Goal: Transaction & Acquisition: Purchase product/service

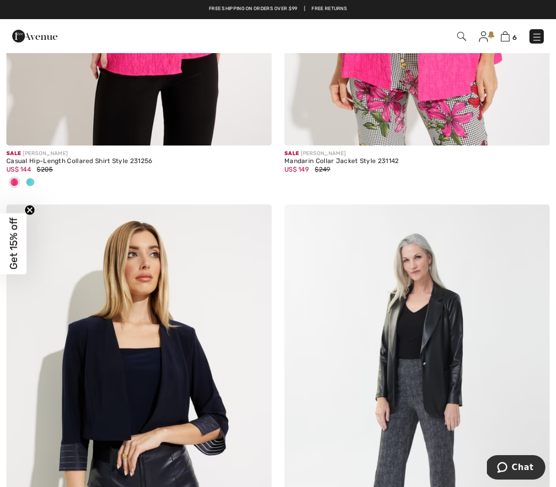
scroll to position [884, 0]
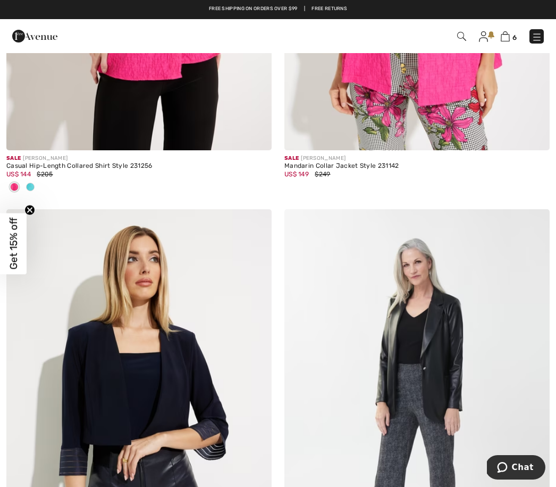
click at [514, 48] on div "6 Checkout" at bounding box center [278, 36] width 556 height 34
click at [506, 39] on img at bounding box center [505, 36] width 9 height 10
click at [505, 41] on img at bounding box center [505, 36] width 9 height 10
click at [504, 41] on img at bounding box center [505, 36] width 9 height 10
click at [541, 33] on img at bounding box center [536, 36] width 11 height 11
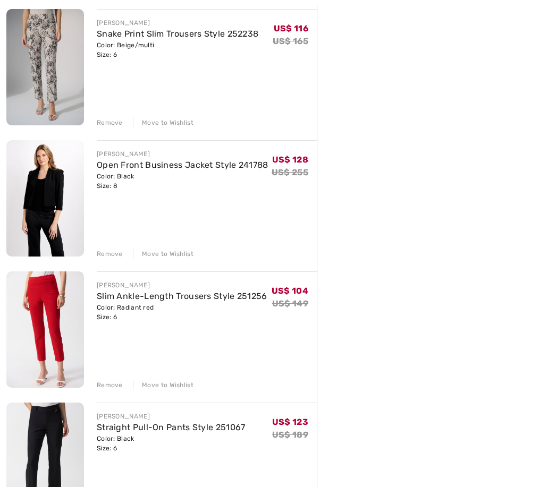
scroll to position [255, 0]
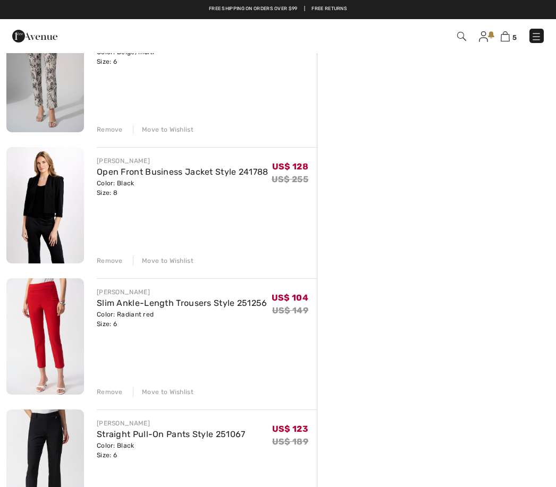
click at [113, 390] on div "Remove" at bounding box center [110, 392] width 26 height 10
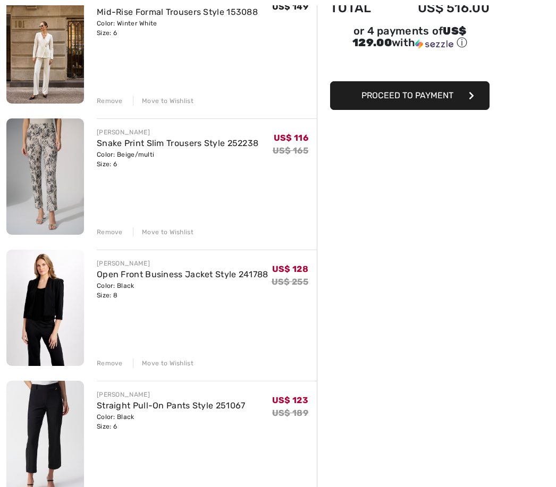
scroll to position [152, 0]
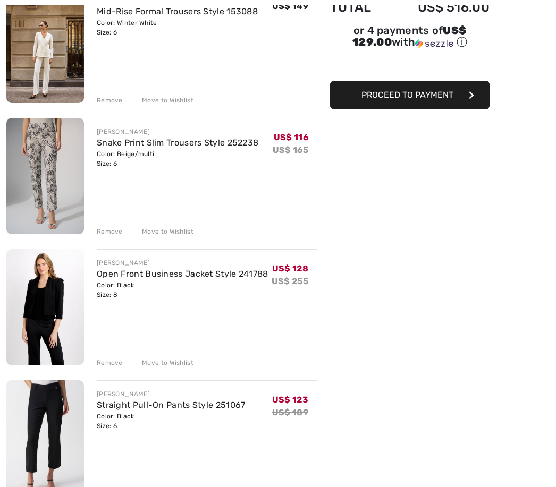
click at [118, 409] on link "Straight Pull-On Pants Style 251067" at bounding box center [171, 406] width 149 height 10
click at [213, 401] on link "Straight Pull-On Pants Style 251067" at bounding box center [171, 406] width 149 height 10
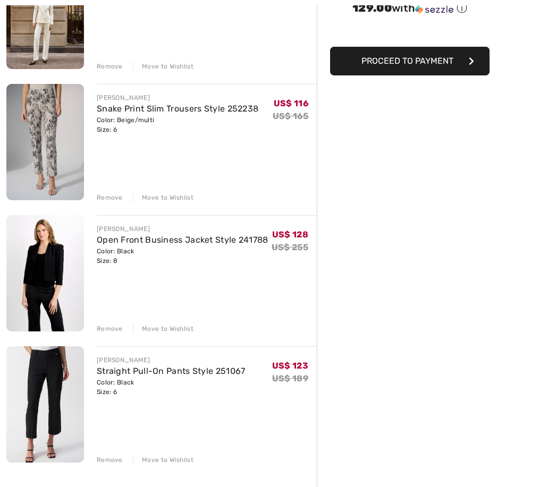
click at [109, 462] on div "Remove" at bounding box center [110, 460] width 26 height 10
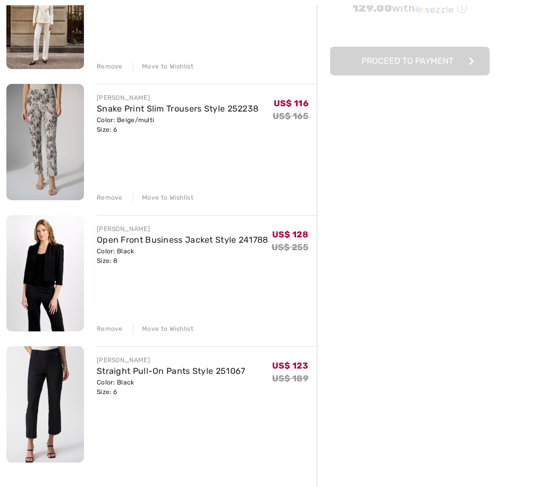
click at [113, 457] on div "Remove" at bounding box center [110, 460] width 26 height 10
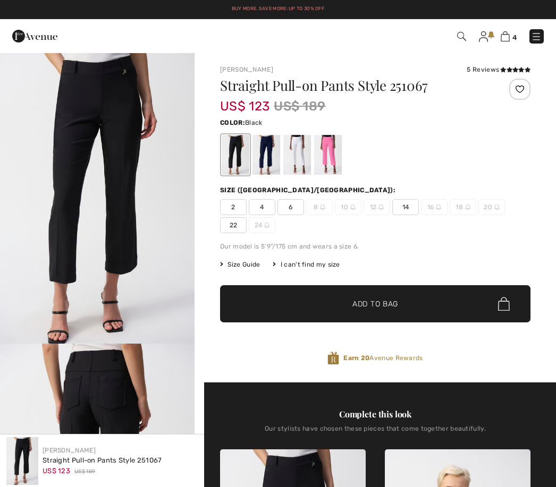
checkbox input "true"
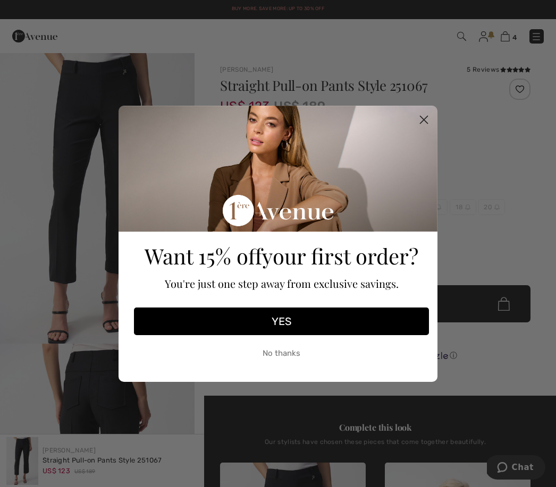
click at [425, 118] on circle "Close dialog" at bounding box center [424, 120] width 18 height 18
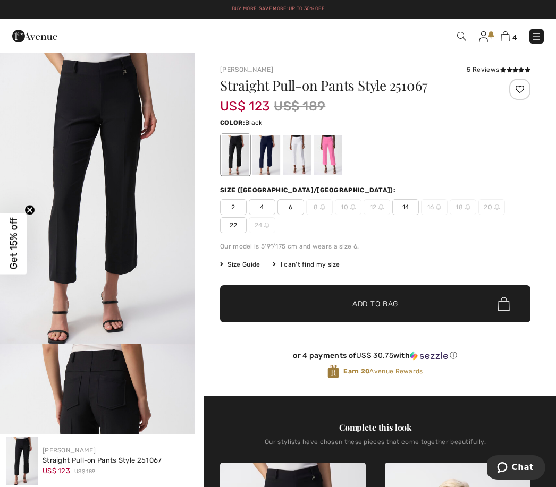
click at [300, 152] on div at bounding box center [297, 155] width 28 height 40
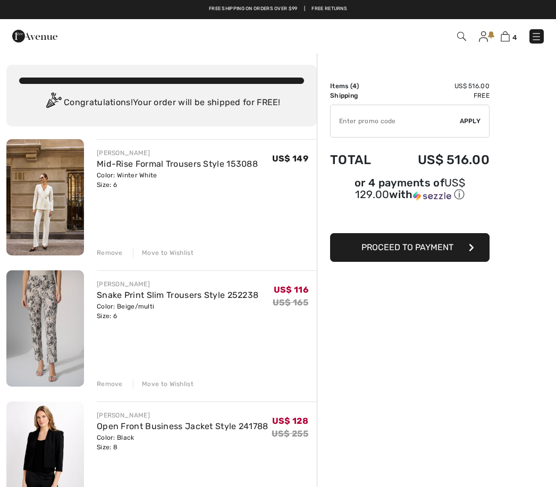
click at [163, 164] on link "Mid-Rise Formal Trousers Style 153088" at bounding box center [177, 164] width 161 height 10
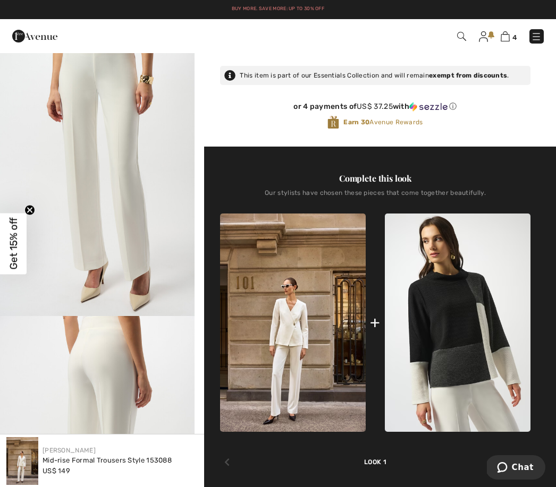
scroll to position [318, 0]
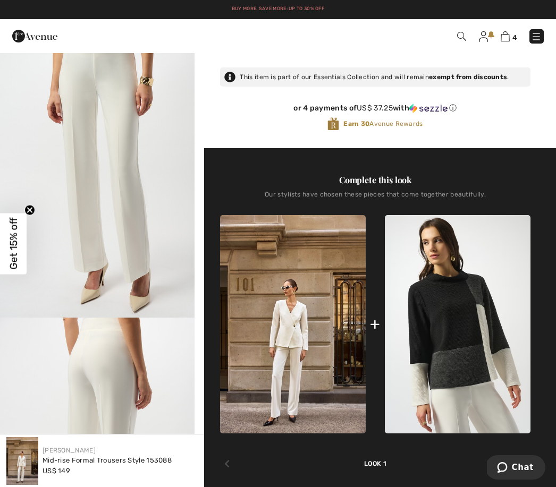
click at [293, 351] on img at bounding box center [293, 324] width 146 height 218
click at [310, 339] on img at bounding box center [293, 324] width 146 height 218
click at [312, 348] on img at bounding box center [293, 324] width 146 height 218
click at [374, 328] on div "+" at bounding box center [375, 324] width 10 height 24
click at [454, 291] on img at bounding box center [458, 324] width 146 height 218
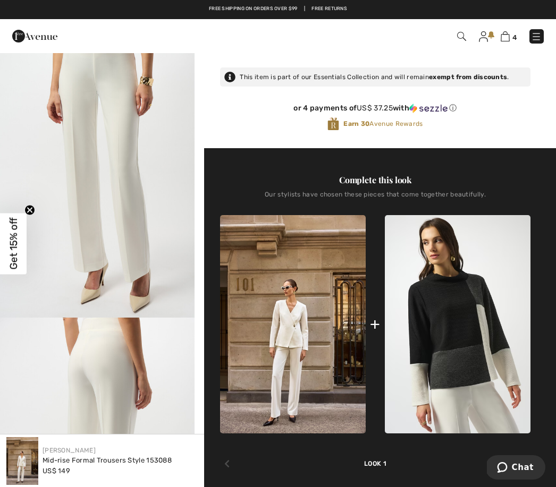
click at [385, 434] on div "Look 1" at bounding box center [375, 451] width 310 height 35
click at [525, 454] on div at bounding box center [523, 464] width 14 height 21
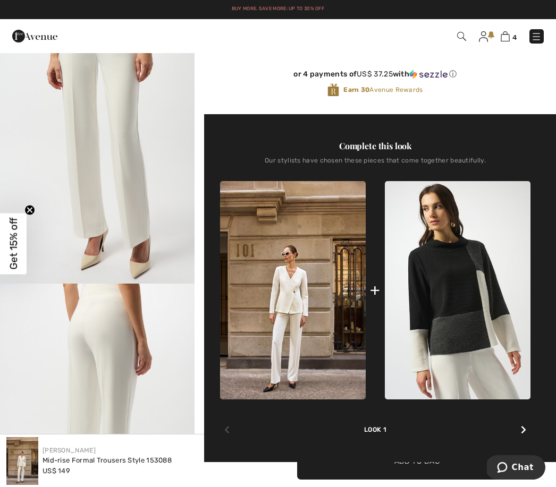
click at [313, 344] on img at bounding box center [293, 290] width 146 height 218
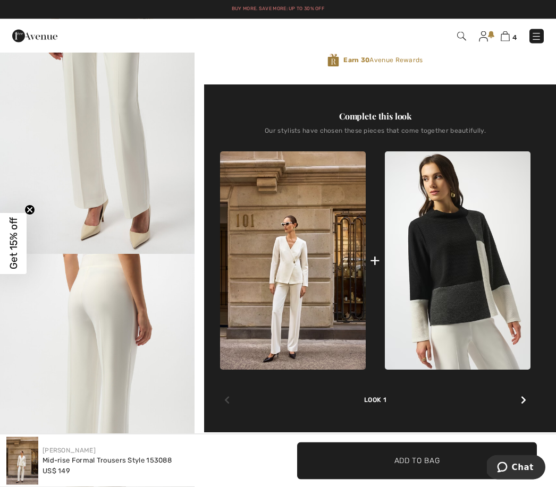
scroll to position [382, 0]
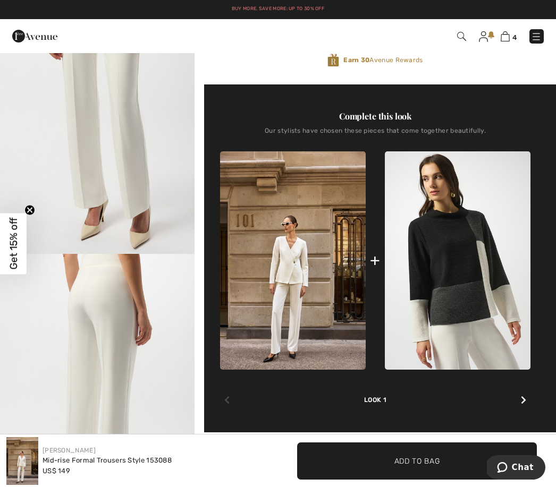
click at [522, 401] on icon at bounding box center [523, 400] width 5 height 9
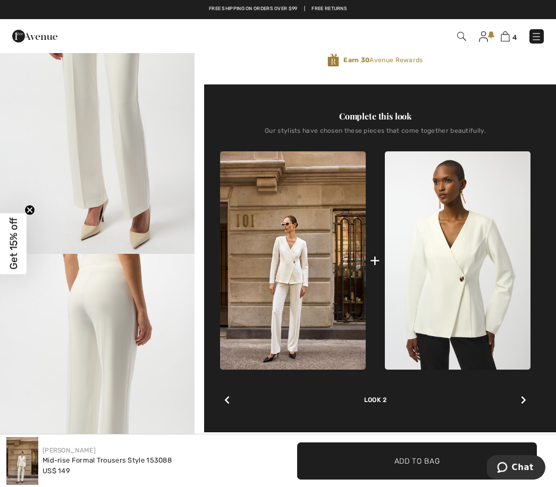
click at [495, 296] on img at bounding box center [458, 260] width 146 height 218
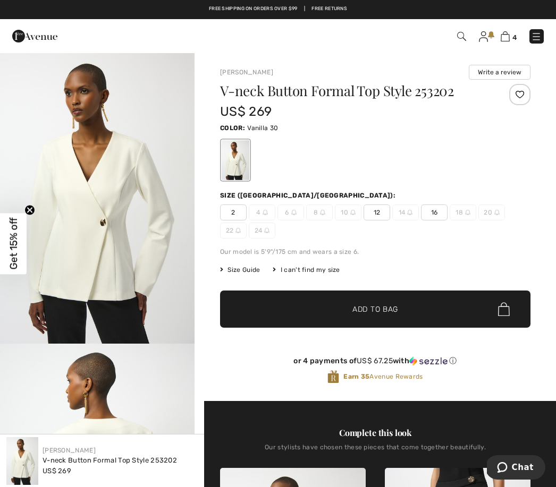
click at [511, 30] on link "4" at bounding box center [509, 36] width 16 height 13
click at [509, 35] on img at bounding box center [505, 36] width 9 height 10
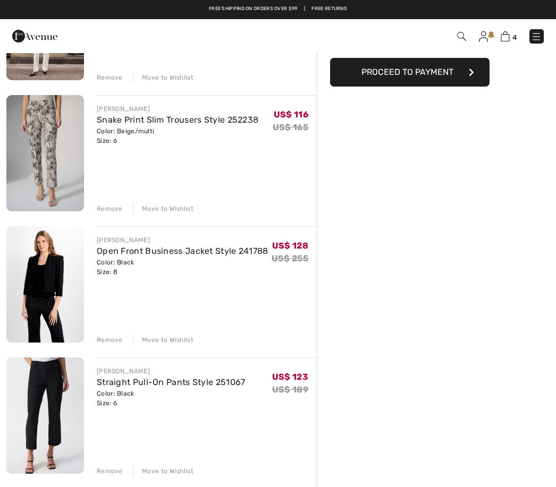
scroll to position [176, 0]
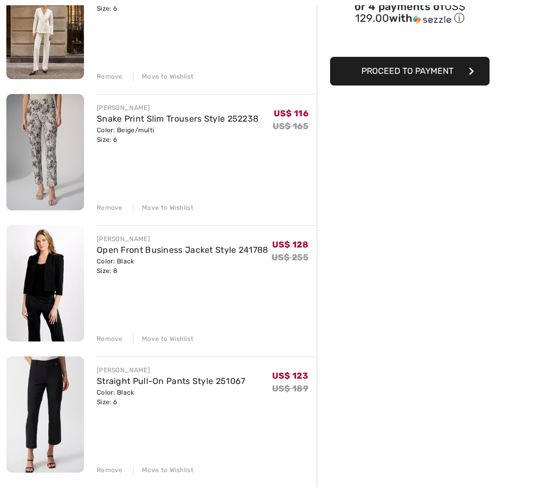
click at [108, 340] on div "Remove" at bounding box center [110, 339] width 26 height 10
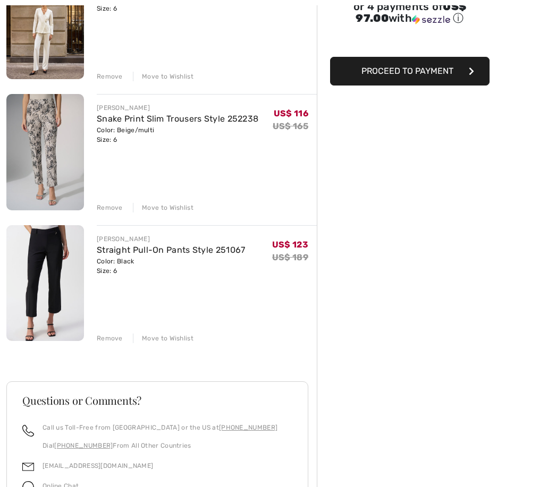
click at [112, 339] on div "Remove" at bounding box center [110, 339] width 26 height 10
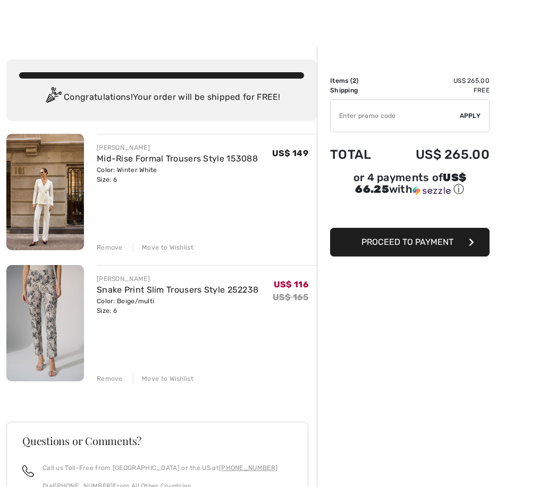
scroll to position [0, 0]
